Goal: Information Seeking & Learning: Learn about a topic

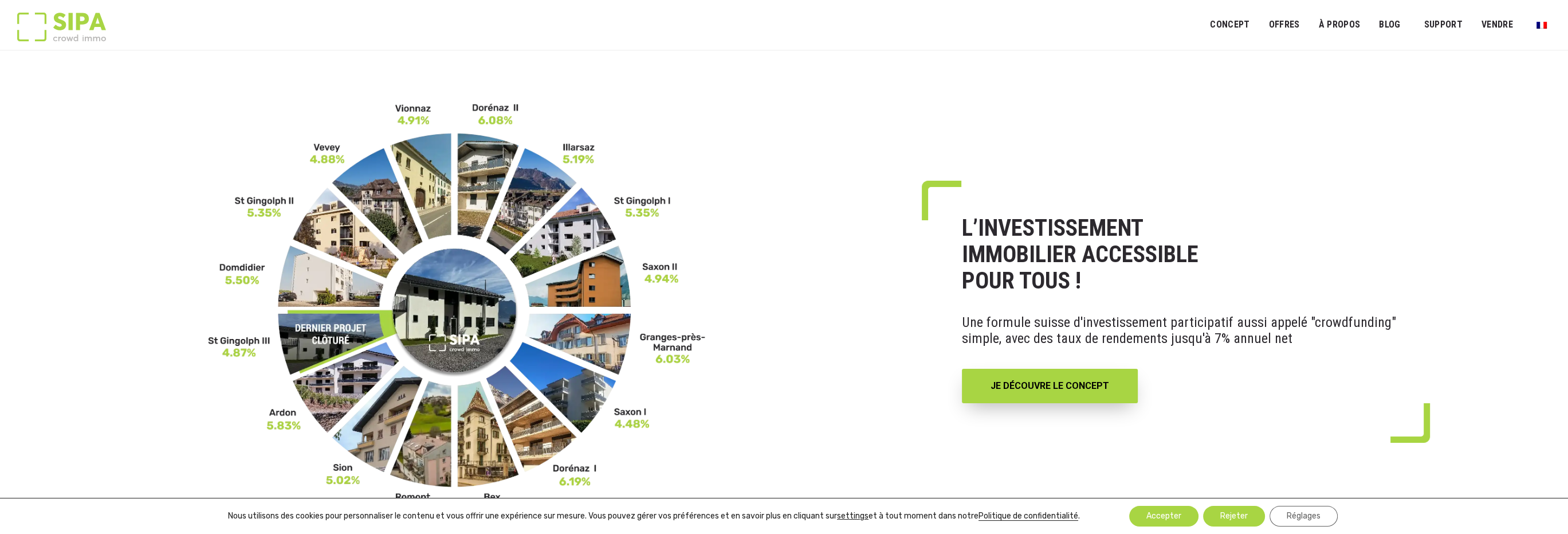
scroll to position [58, 0]
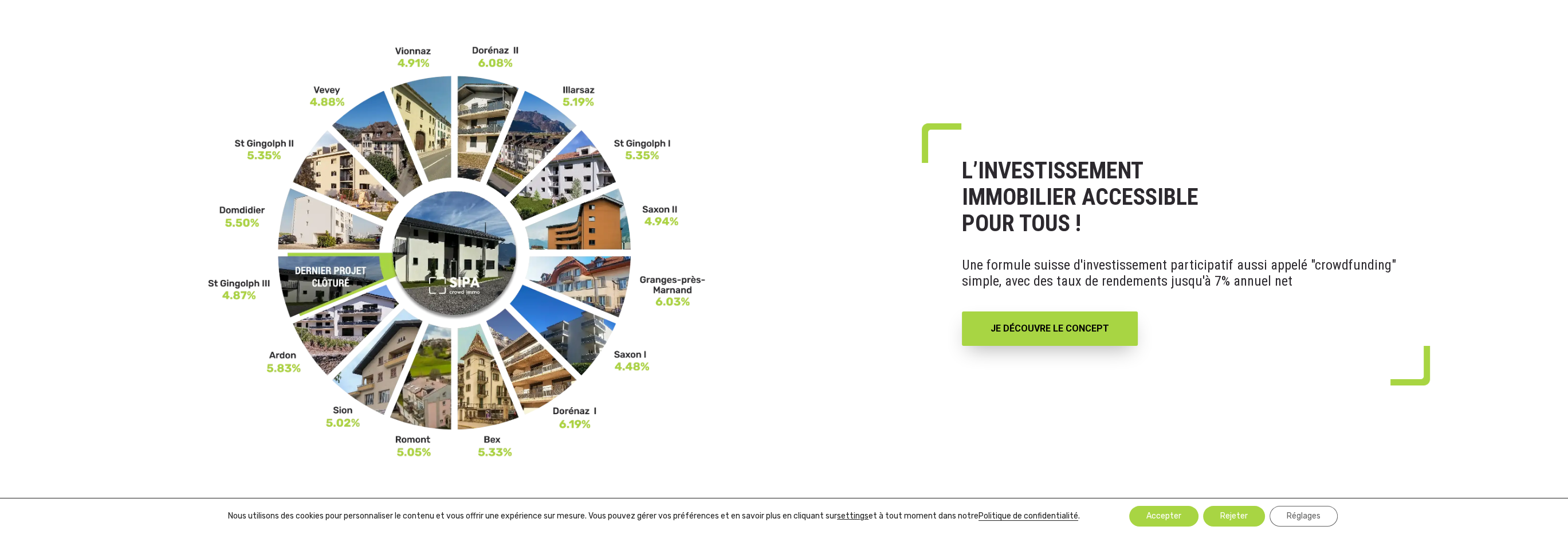
drag, startPoint x: 369, startPoint y: 384, endPoint x: 498, endPoint y: 339, distance: 136.6
click at [497, 340] on img at bounding box center [457, 251] width 498 height 413
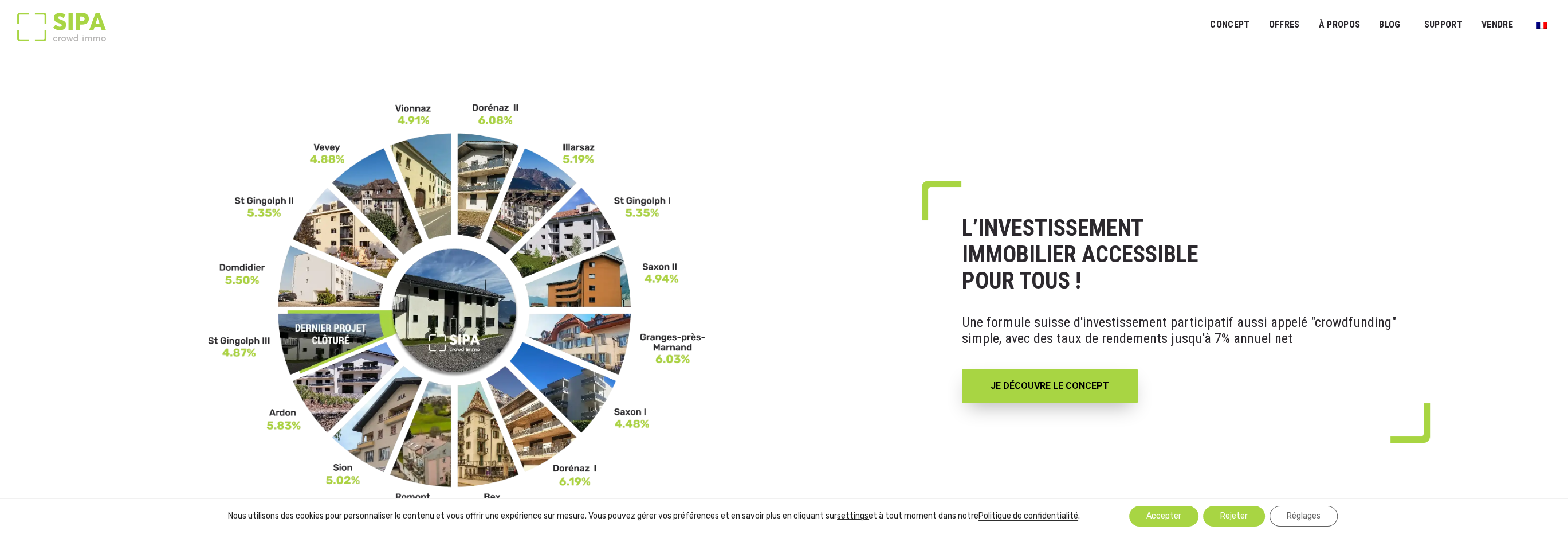
click at [174, 178] on div at bounding box center [457, 308] width 915 height 413
click at [300, 285] on img at bounding box center [457, 308] width 498 height 413
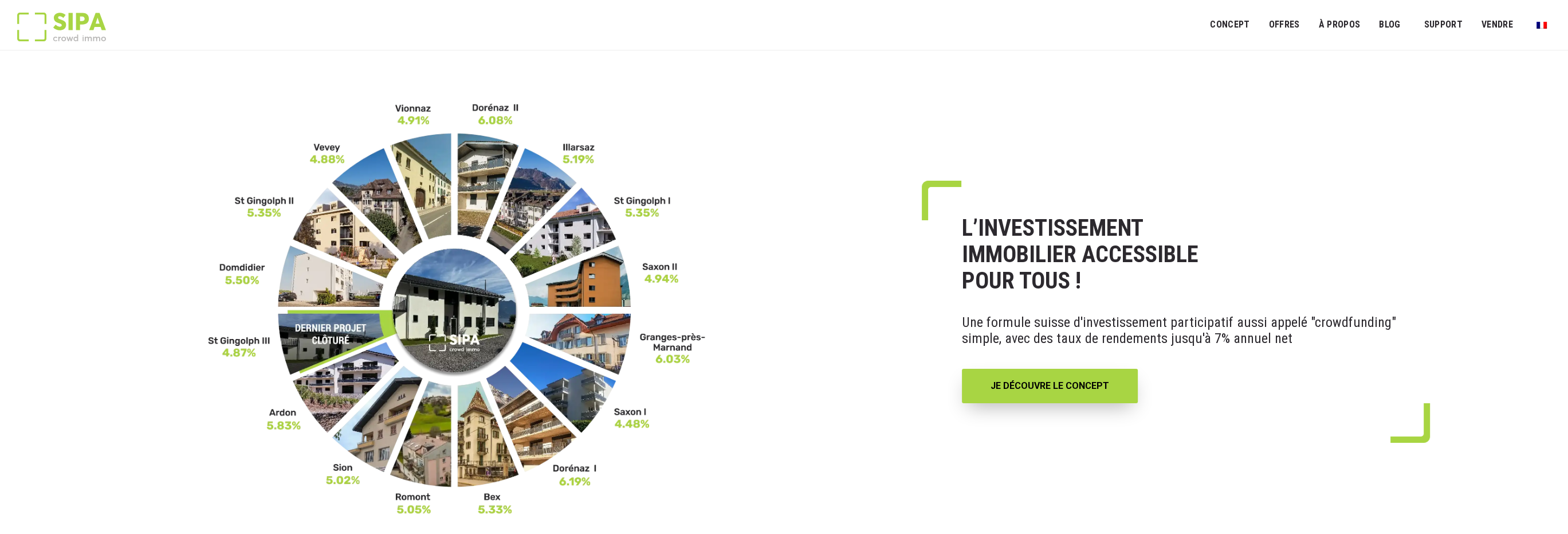
click at [333, 215] on img at bounding box center [457, 308] width 498 height 413
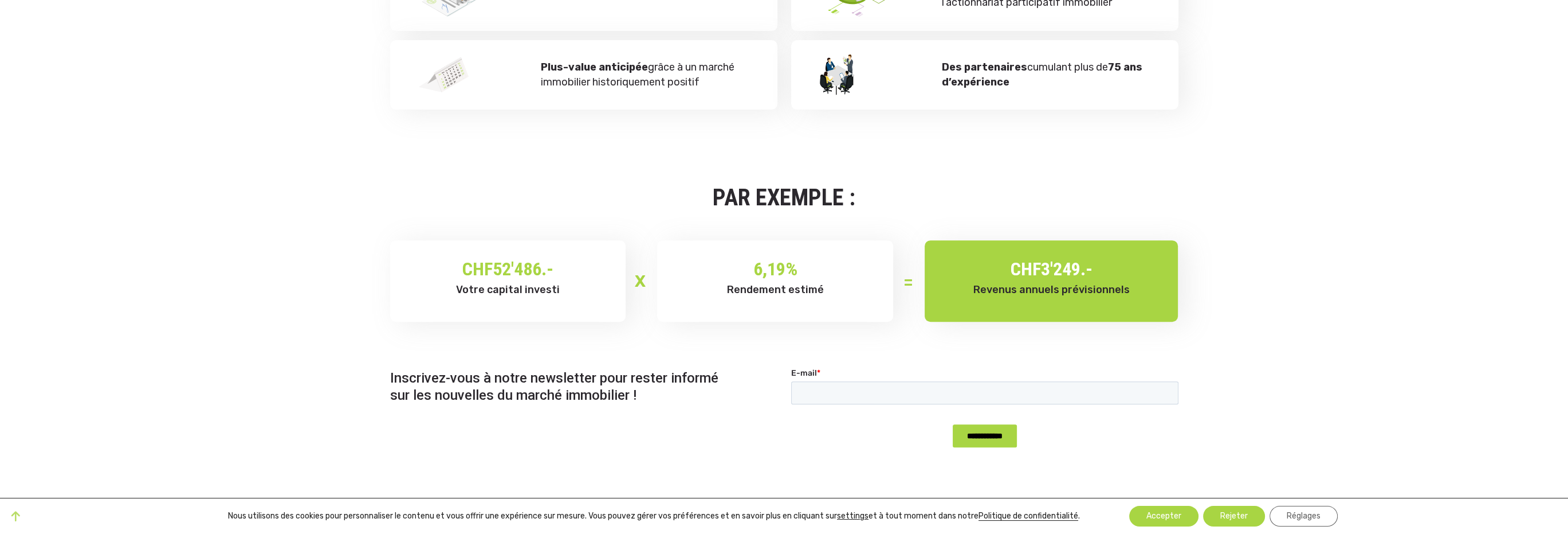
scroll to position [917, 0]
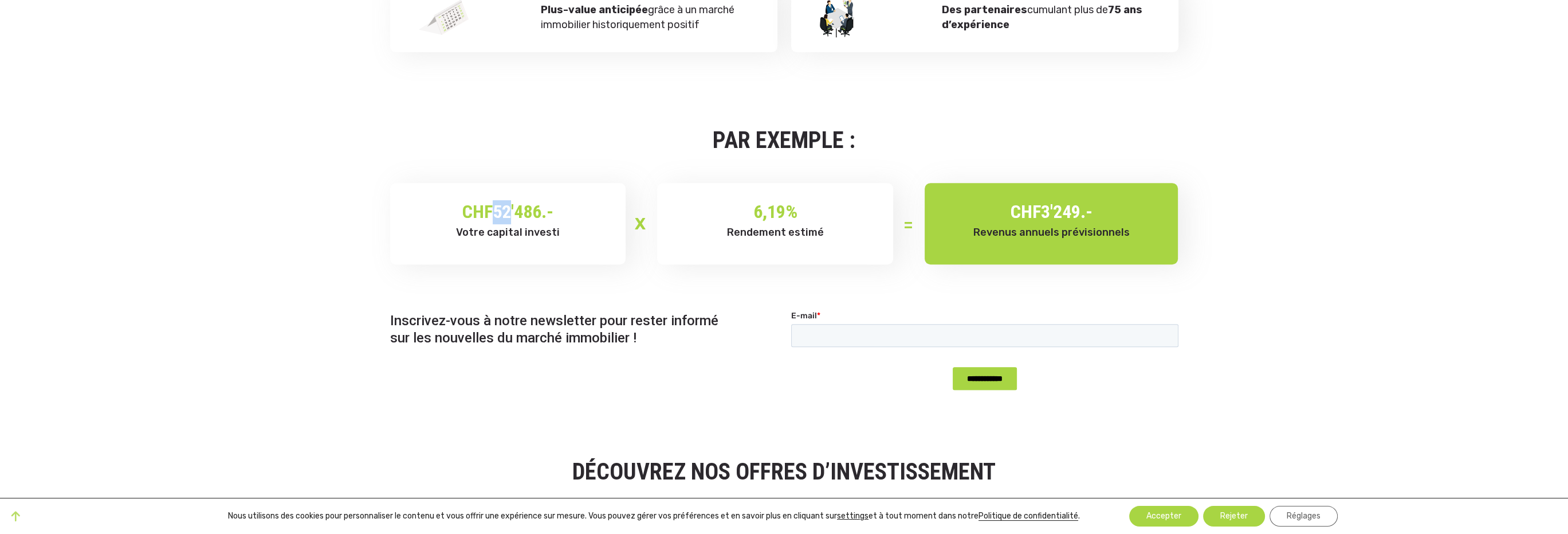
drag, startPoint x: 476, startPoint y: 219, endPoint x: 508, endPoint y: 208, distance: 33.8
click at [507, 208] on h2 "CHF 52'486.-" at bounding box center [508, 212] width 202 height 24
drag, startPoint x: 740, startPoint y: 215, endPoint x: 799, endPoint y: 209, distance: 59.3
click at [798, 209] on h2 "6,19 %" at bounding box center [775, 212] width 202 height 24
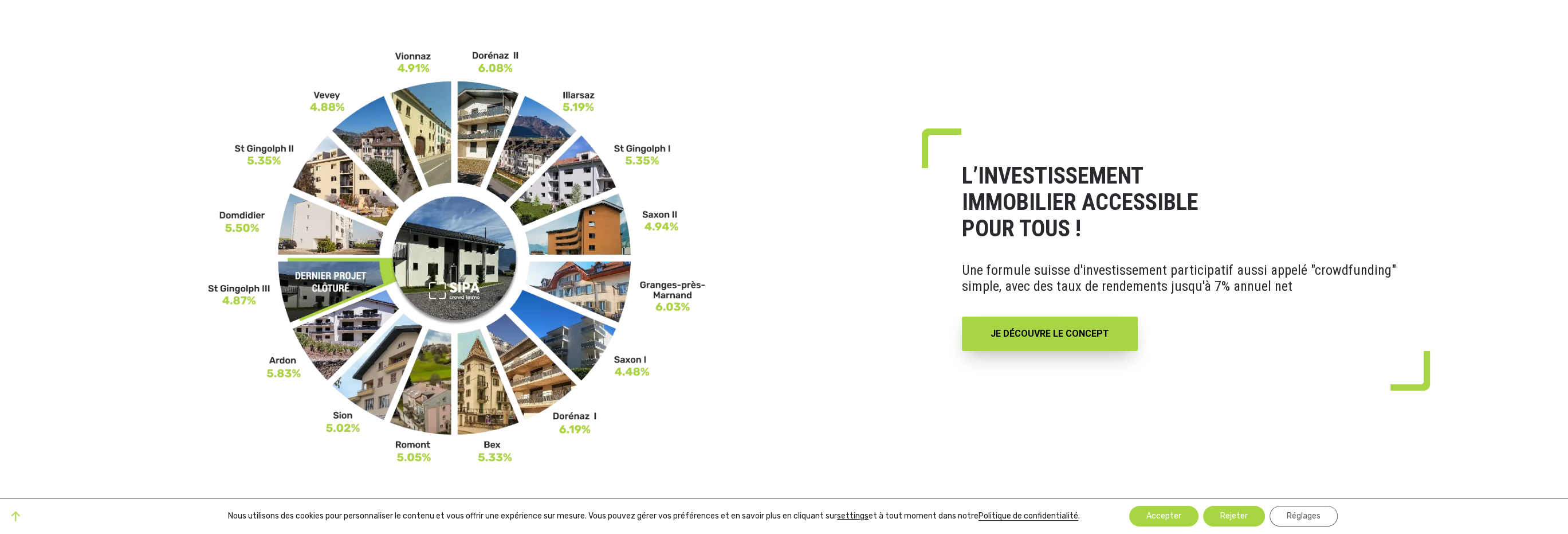
scroll to position [0, 0]
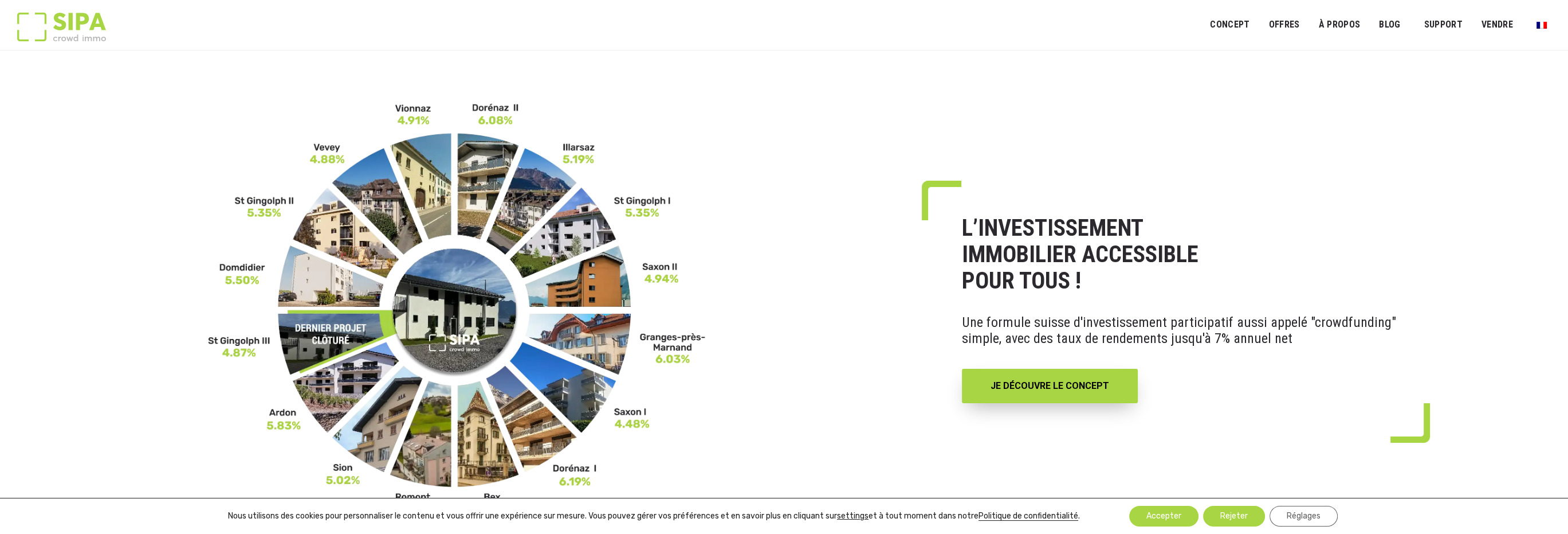
drag, startPoint x: 617, startPoint y: 274, endPoint x: 531, endPoint y: 286, distance: 86.8
click at [531, 286] on img at bounding box center [457, 308] width 498 height 413
click at [589, 293] on img at bounding box center [457, 308] width 498 height 413
